Goal: Browse casually

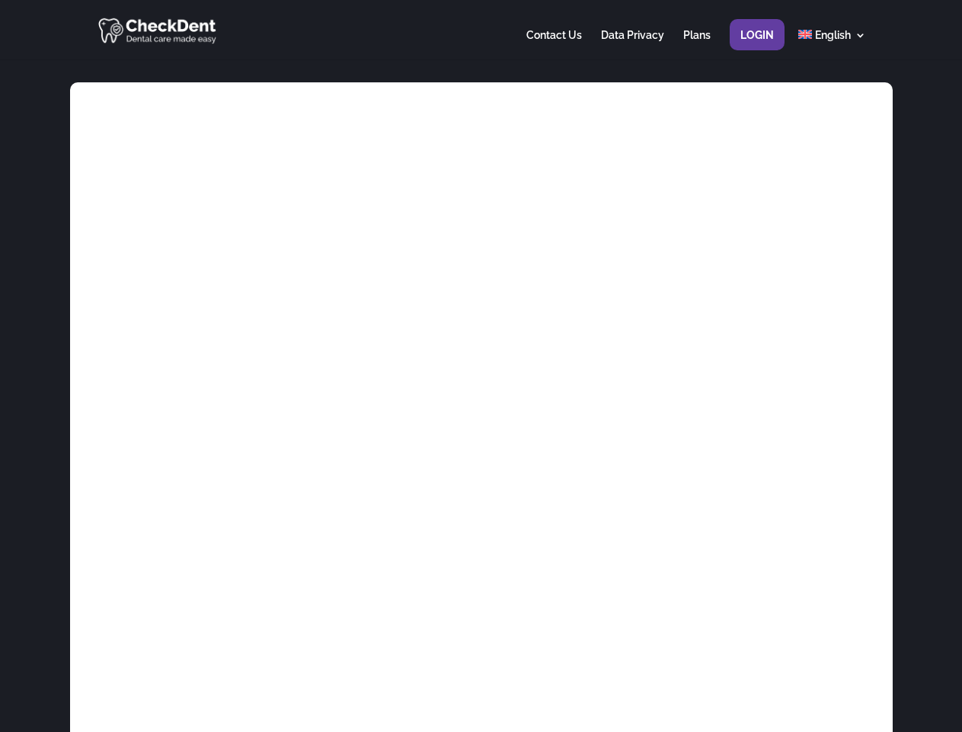
click at [481, 30] on div at bounding box center [481, 29] width 770 height 59
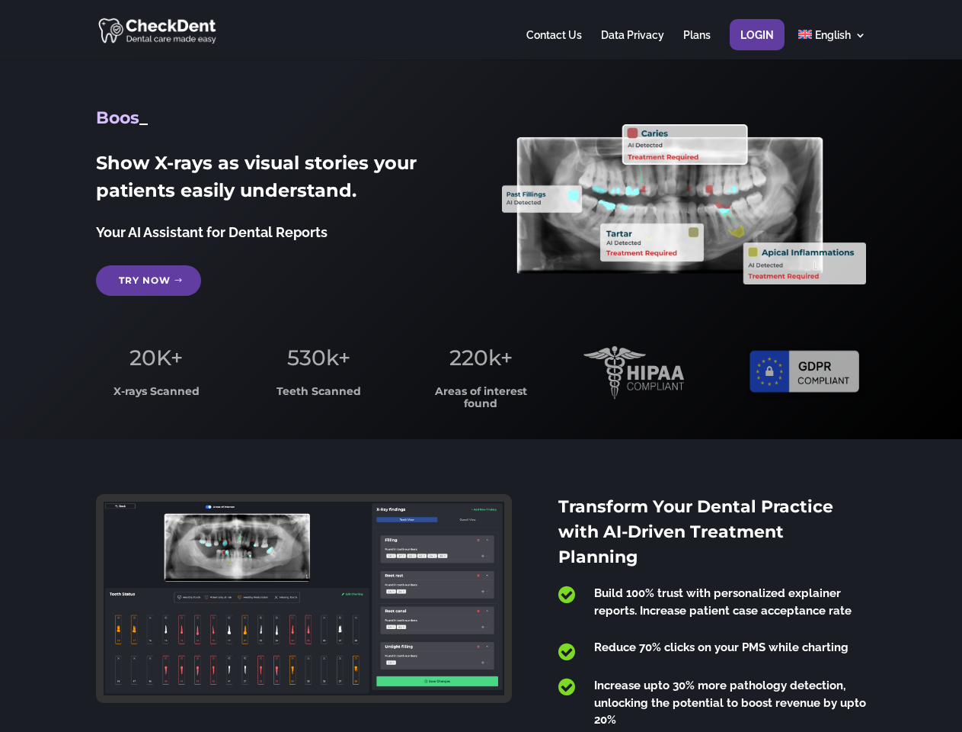
click at [481, 366] on span "220k+" at bounding box center [481, 357] width 63 height 26
click at [481, 30] on div at bounding box center [481, 29] width 770 height 59
